Goal: Task Accomplishment & Management: Manage account settings

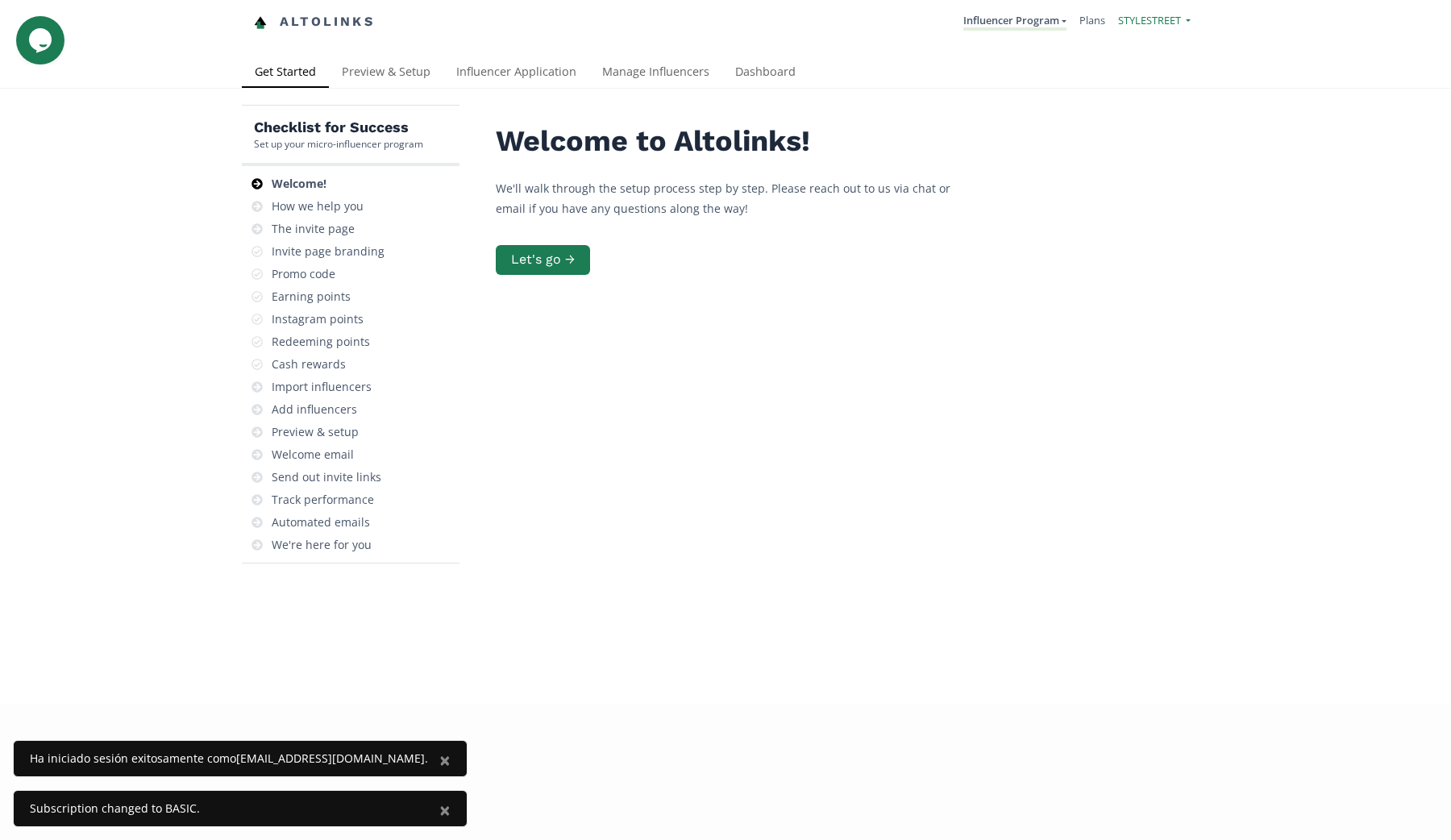
click at [1166, 18] on span "STYLESTREET" at bounding box center [1149, 20] width 63 height 14
click at [899, 48] on div "Altolinks Influencer Program Influencer Program Create another program" at bounding box center [725, 28] width 1451 height 58
click at [666, 66] on link "Manage Influencers" at bounding box center [656, 74] width 133 height 32
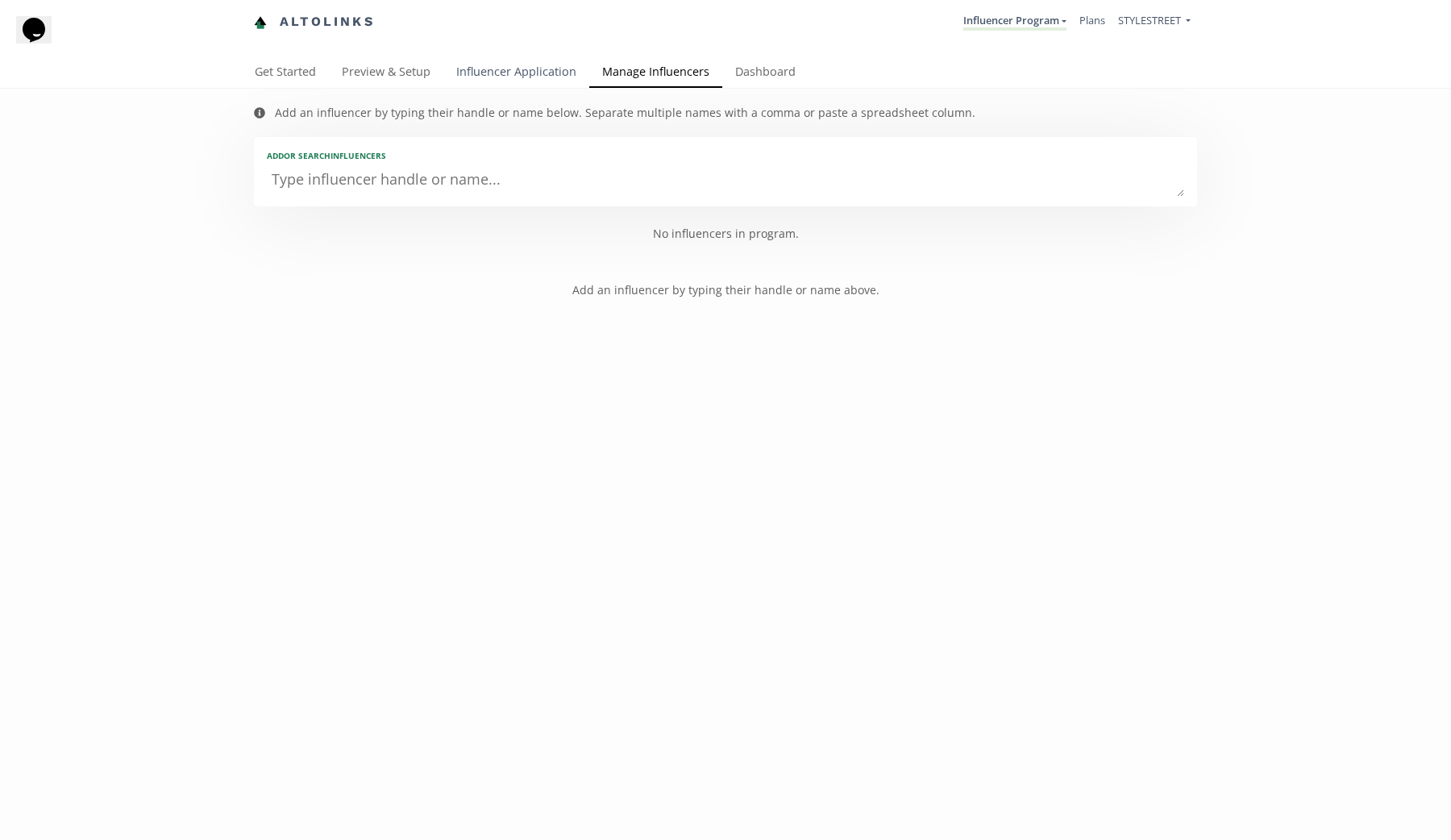
click at [508, 65] on link "Influencer Application" at bounding box center [516, 74] width 146 height 32
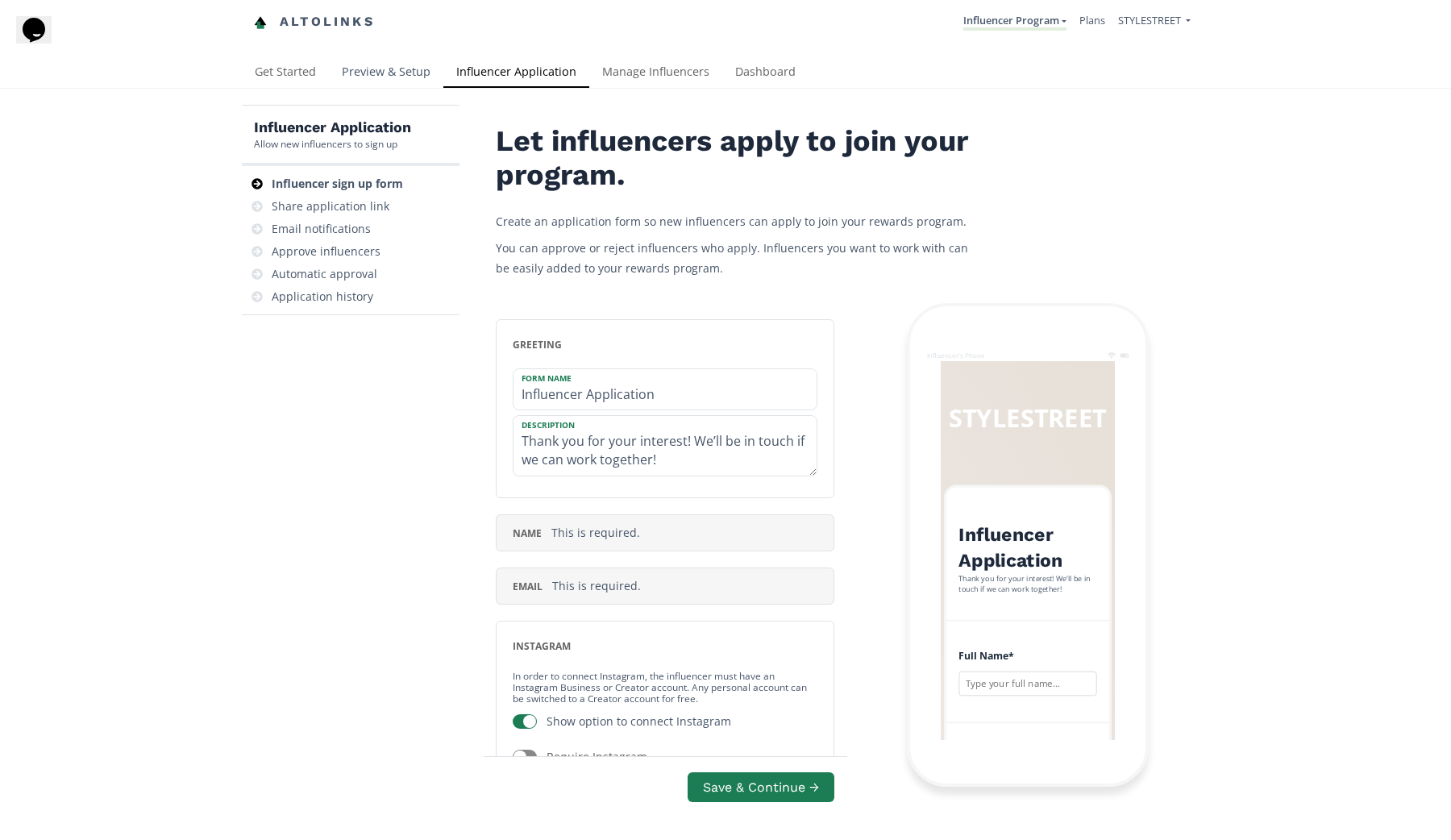
click at [374, 81] on link "Preview & Setup" at bounding box center [386, 74] width 114 height 32
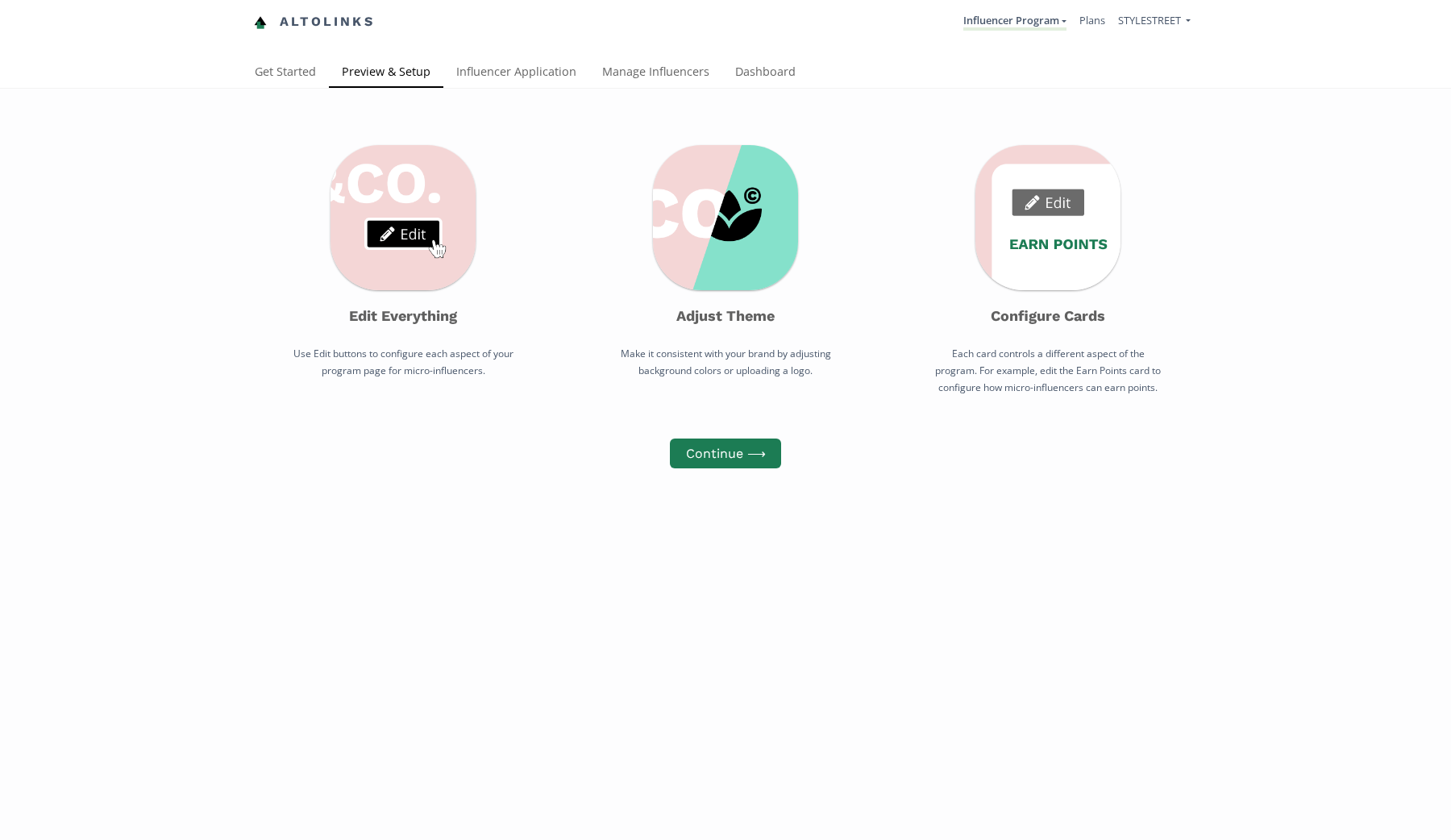
click at [1105, 21] on li "Plans" at bounding box center [1092, 22] width 39 height 31
click at [1089, 15] on link "Plans" at bounding box center [1092, 20] width 26 height 14
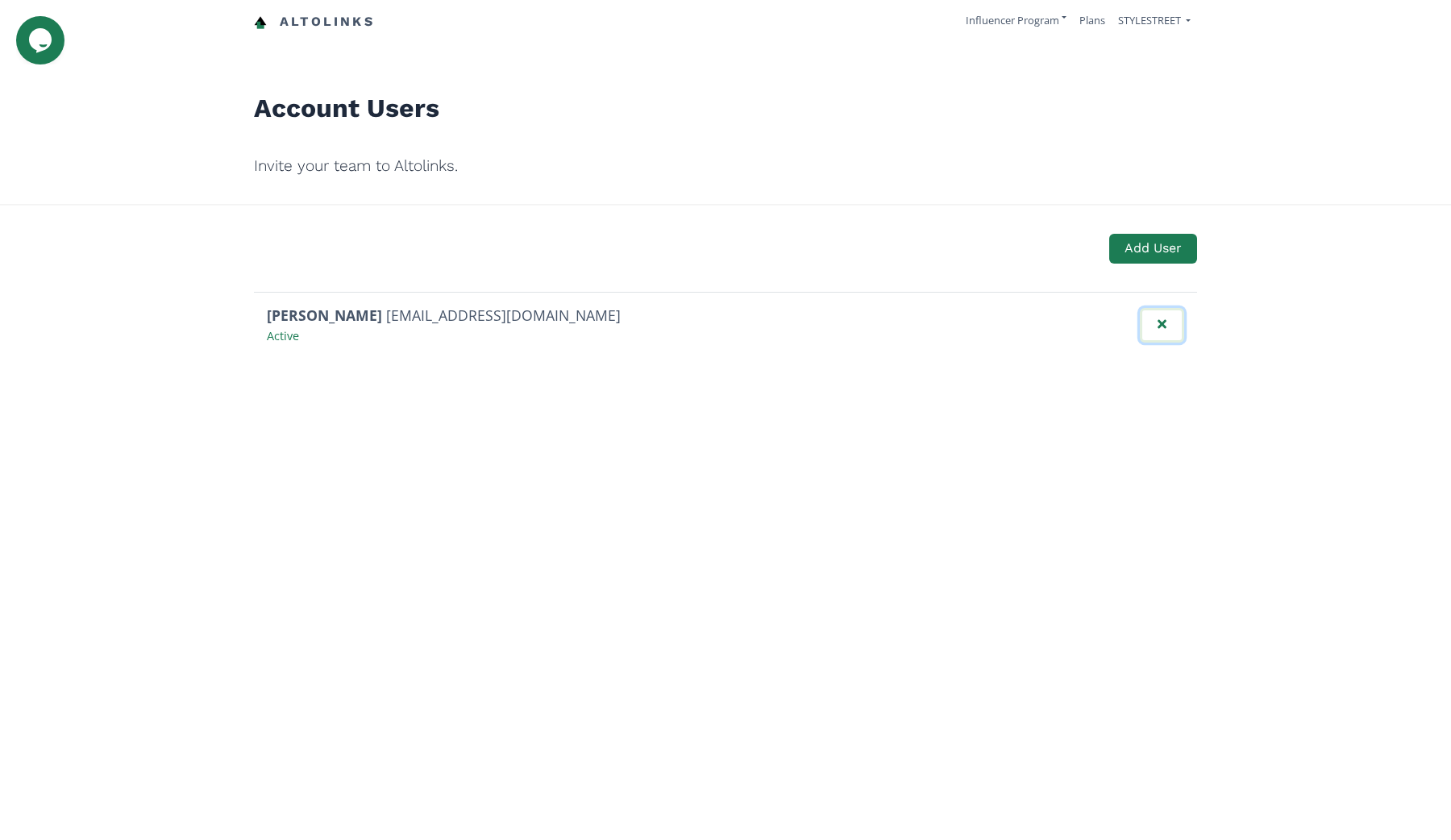
click at [1178, 317] on button "Remove user" at bounding box center [1162, 325] width 44 height 35
